Goal: Task Accomplishment & Management: Manage account settings

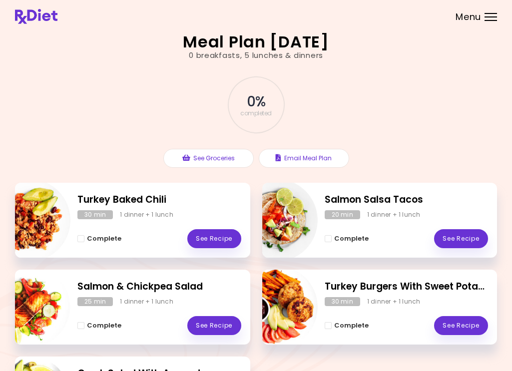
click at [453, 71] on div "0 % completed See Groceries Email Meal Plan" at bounding box center [256, 122] width 482 height 122
click at [495, 20] on div at bounding box center [490, 20] width 12 height 1
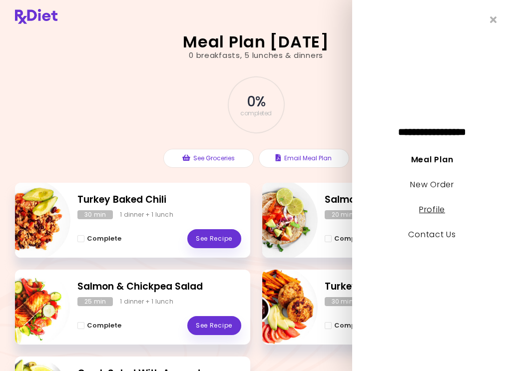
click at [435, 209] on link "Profile" at bounding box center [432, 209] width 26 height 11
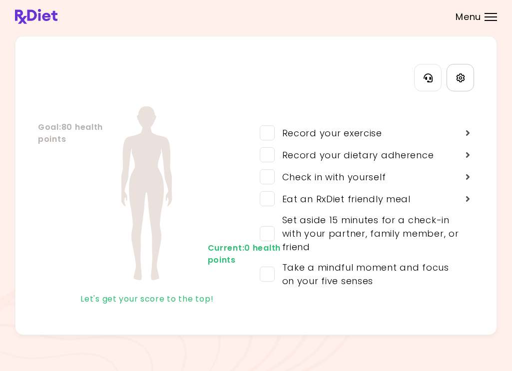
click at [457, 74] on icon "Settings" at bounding box center [460, 77] width 9 height 9
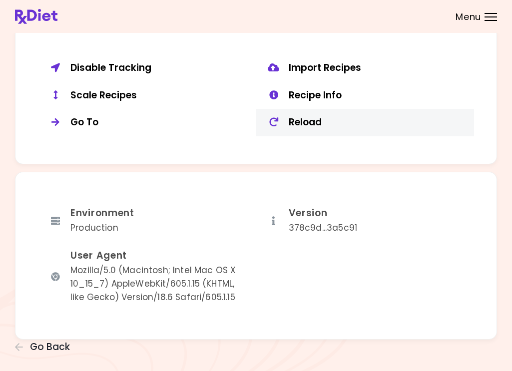
scroll to position [773, 0]
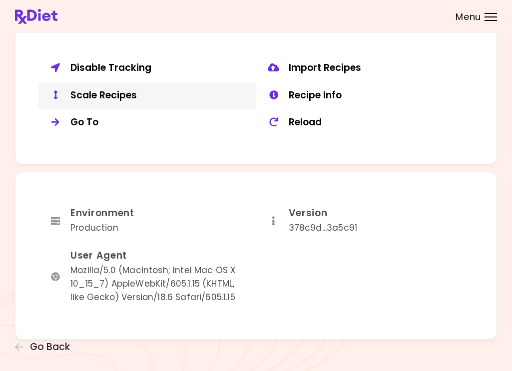
click at [109, 89] on div "Scale Recipes" at bounding box center [159, 95] width 178 height 12
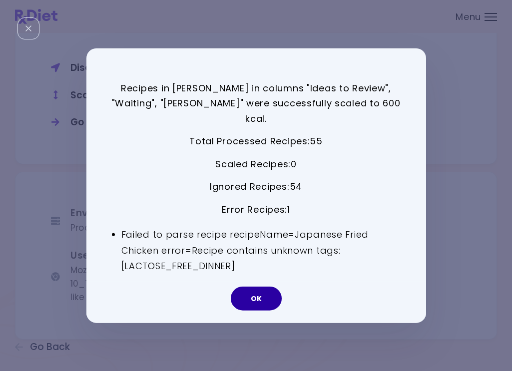
click at [264, 293] on button "OK" at bounding box center [256, 299] width 51 height 24
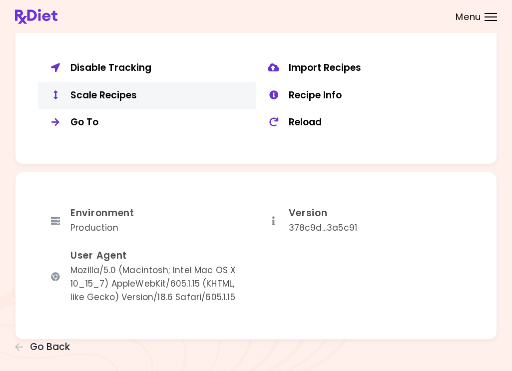
click at [118, 89] on div "Scale Recipes" at bounding box center [159, 95] width 178 height 12
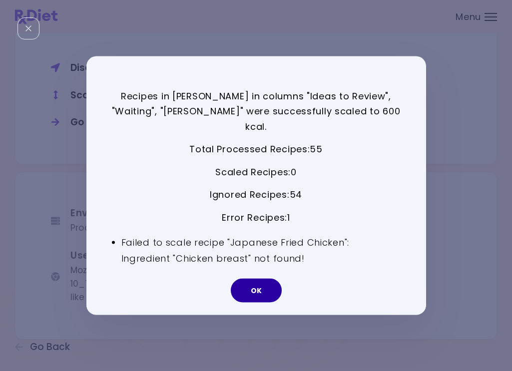
click at [265, 279] on button "OK" at bounding box center [256, 291] width 51 height 24
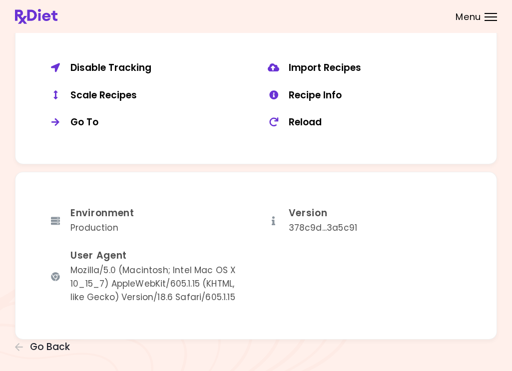
click at [127, 91] on div "Scale Recipes" at bounding box center [159, 95] width 178 height 12
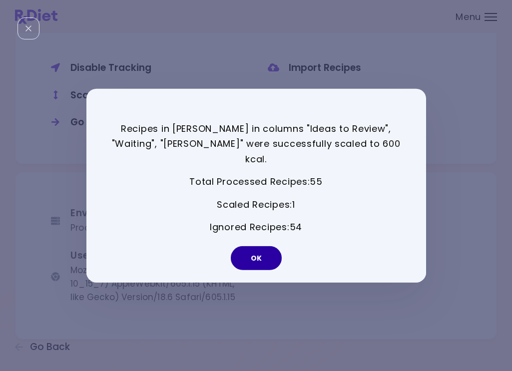
click at [269, 251] on button "OK" at bounding box center [256, 258] width 51 height 24
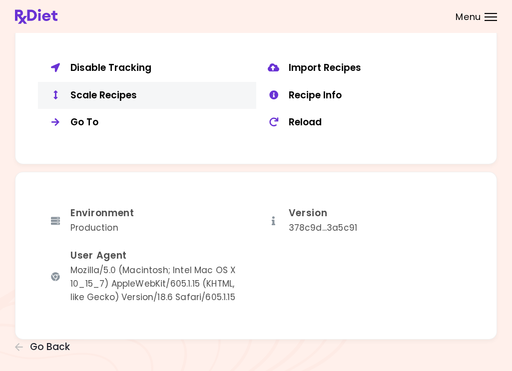
click at [126, 89] on div "Scale Recipes" at bounding box center [159, 95] width 178 height 12
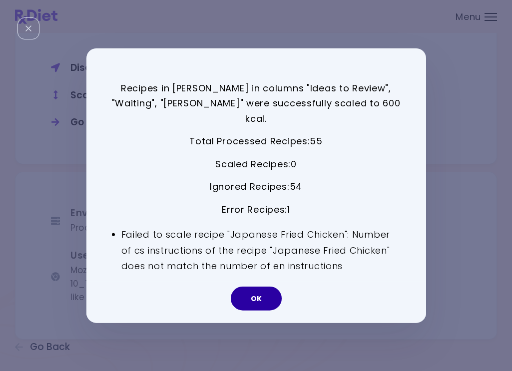
click at [260, 292] on button "OK" at bounding box center [256, 299] width 51 height 24
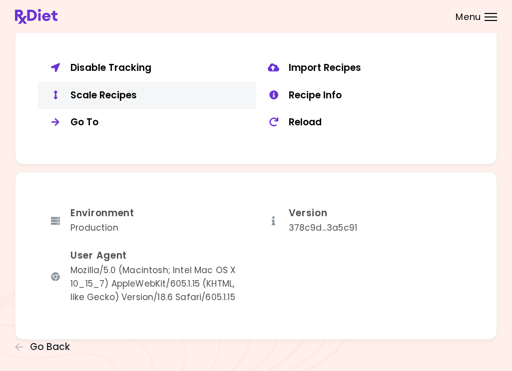
click at [110, 96] on button "Scale Recipes" at bounding box center [147, 95] width 218 height 27
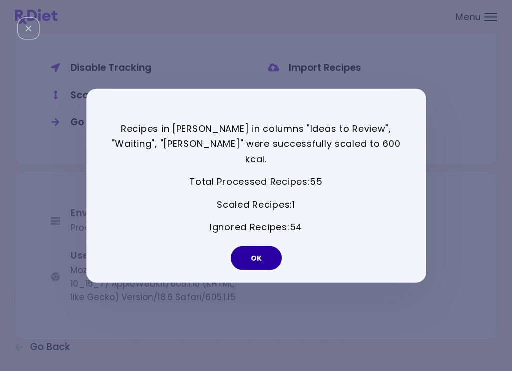
click at [264, 251] on button "OK" at bounding box center [256, 258] width 51 height 24
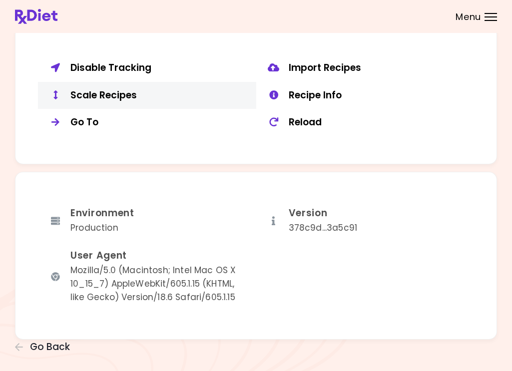
click at [134, 90] on div "Scale Recipes" at bounding box center [159, 95] width 178 height 12
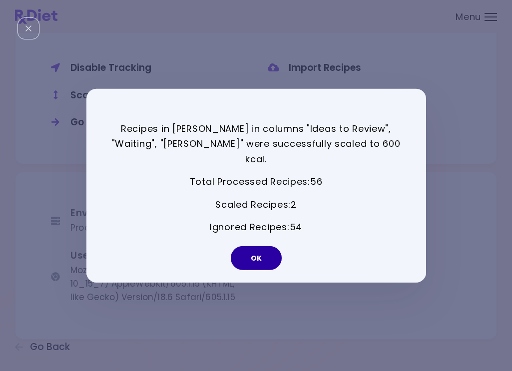
click at [266, 252] on button "OK" at bounding box center [256, 258] width 51 height 24
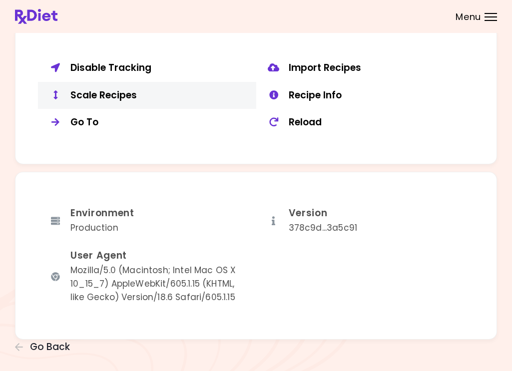
click at [114, 89] on div "Scale Recipes" at bounding box center [159, 95] width 178 height 12
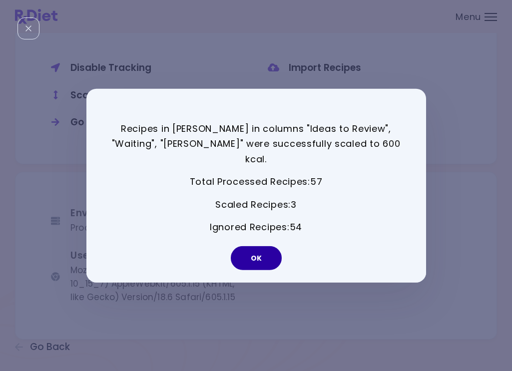
click at [260, 250] on button "OK" at bounding box center [256, 258] width 51 height 24
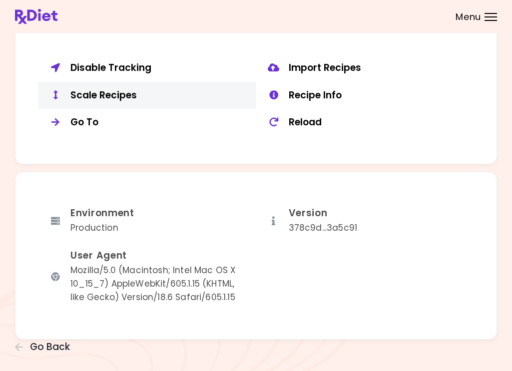
click at [103, 92] on div "Scale Recipes" at bounding box center [159, 95] width 178 height 12
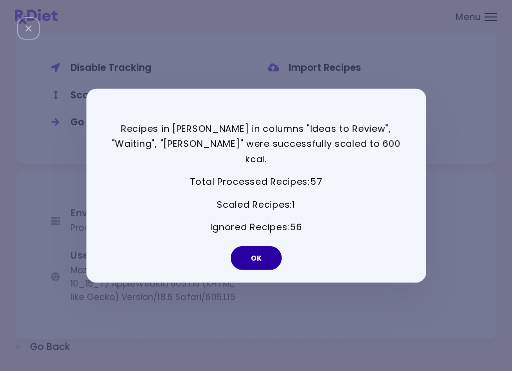
click at [265, 251] on button "OK" at bounding box center [256, 258] width 51 height 24
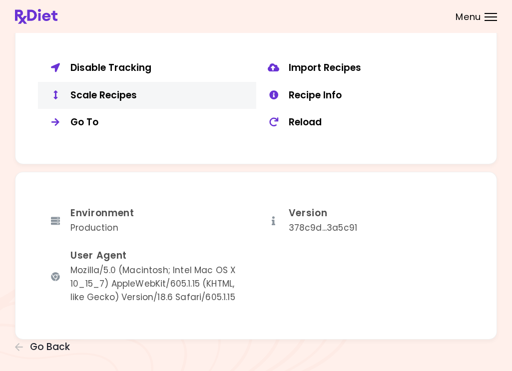
click at [122, 92] on div "Scale Recipes" at bounding box center [159, 95] width 178 height 12
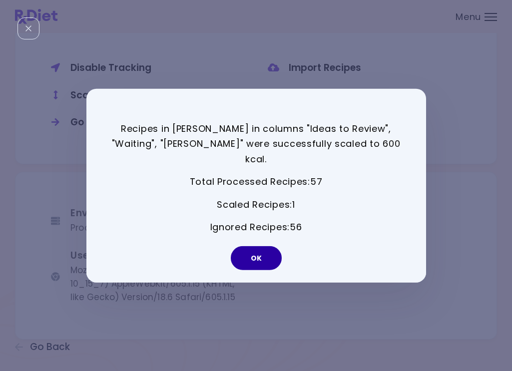
click at [269, 249] on button "OK" at bounding box center [256, 258] width 51 height 24
